Goal: Find specific page/section: Find specific page/section

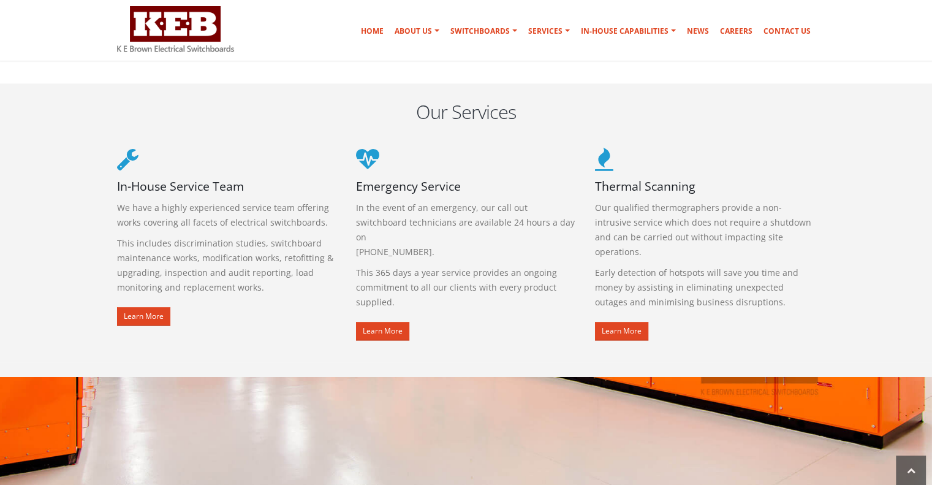
scroll to position [1409, 0]
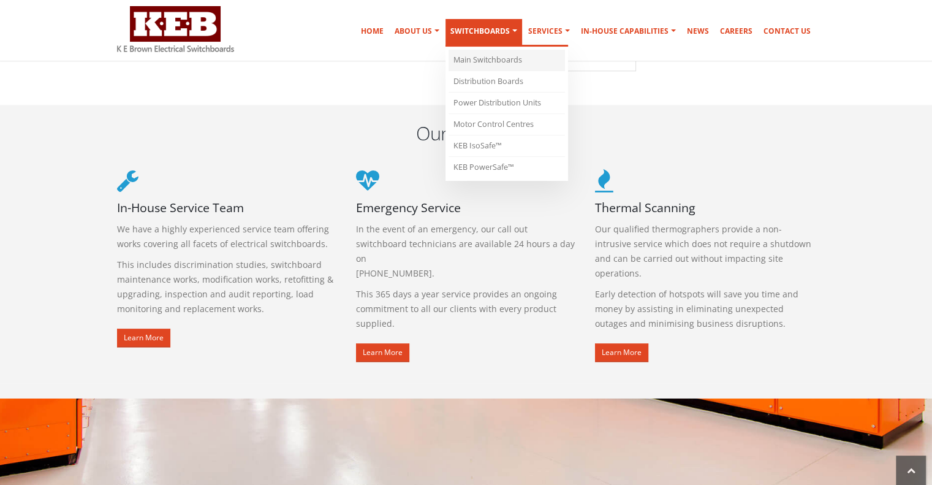
click at [500, 58] on link "Main Switchboards" at bounding box center [506, 60] width 116 height 21
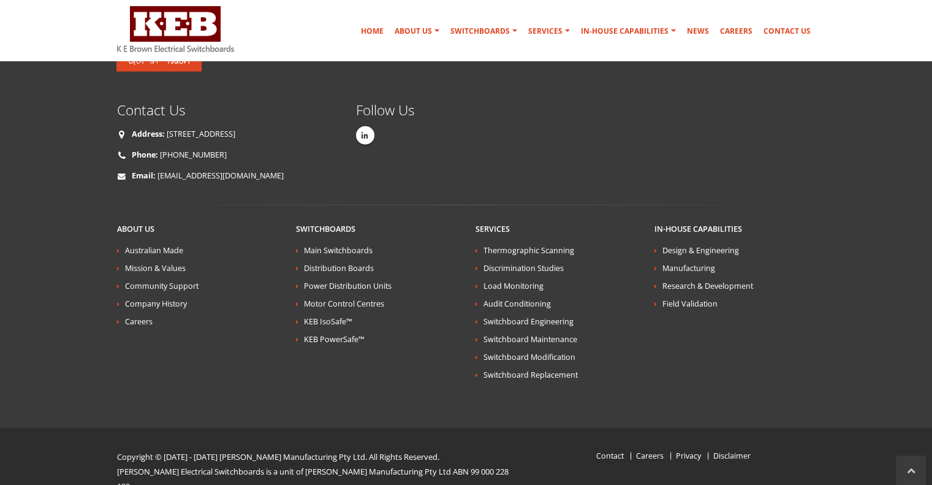
scroll to position [2823, 0]
click at [684, 244] on link "Design & Engineering" at bounding box center [700, 249] width 77 height 10
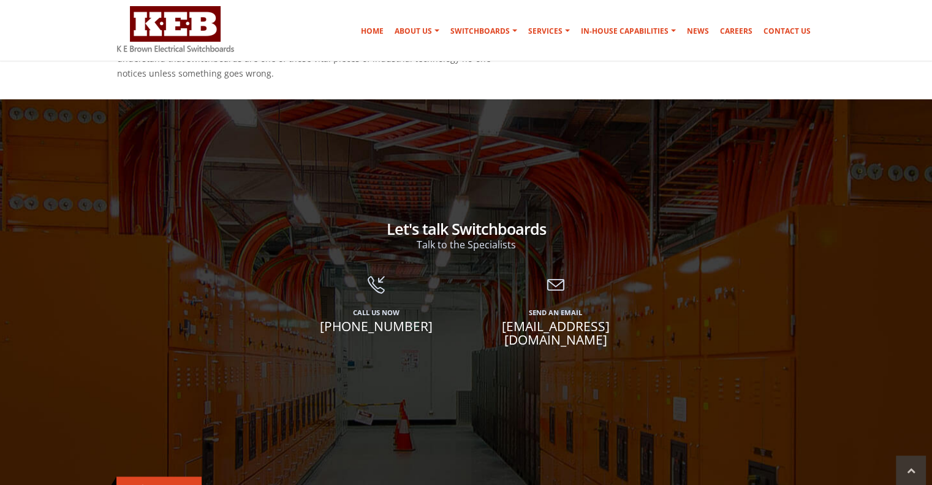
scroll to position [1899, 0]
